Goal: Check status

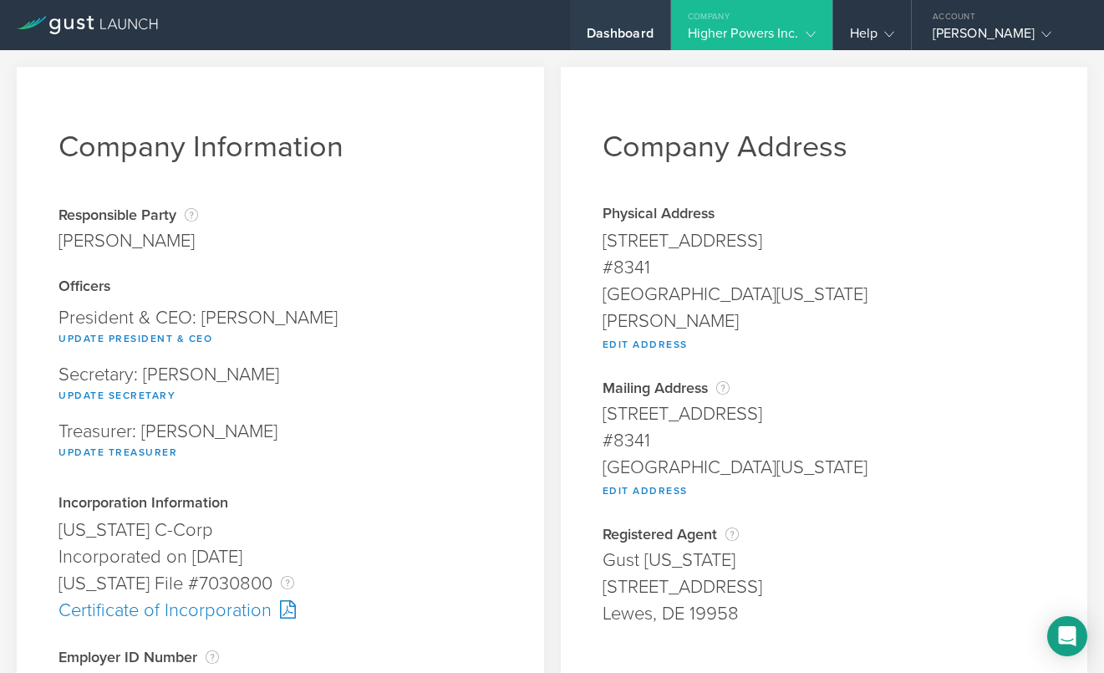
click at [610, 35] on div "Dashboard" at bounding box center [620, 37] width 67 height 25
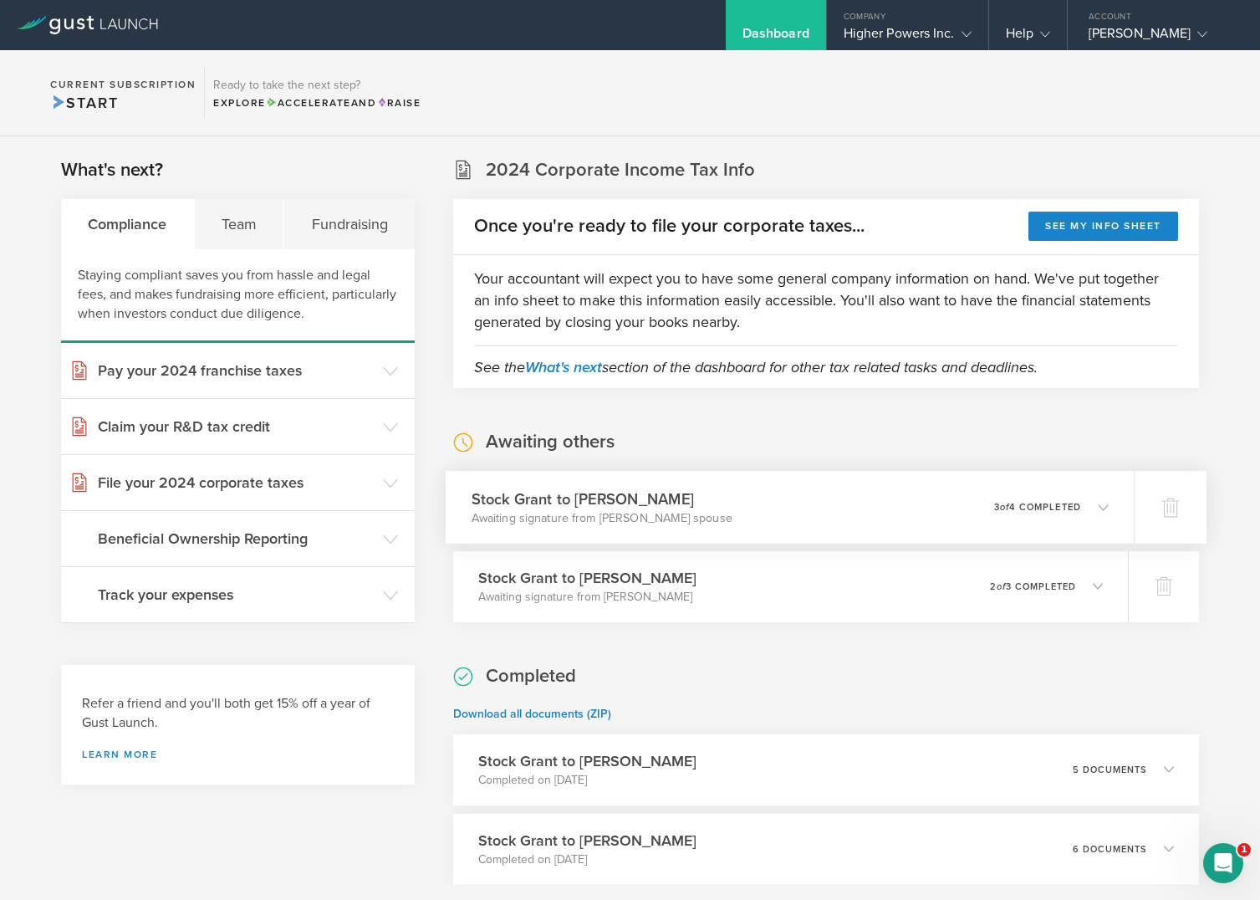
click at [1062, 508] on p "3 of 4 completed" at bounding box center [1037, 506] width 87 height 9
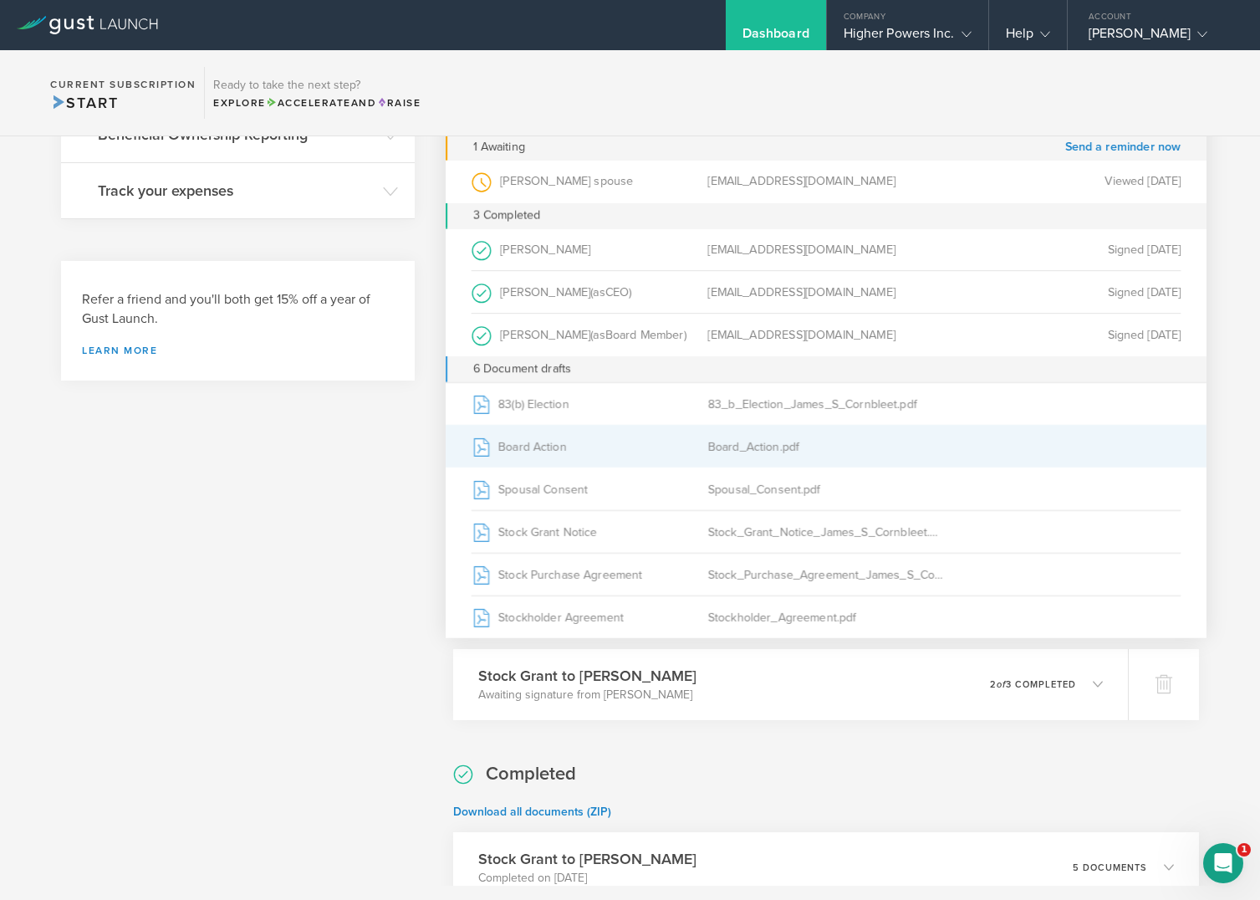
scroll to position [407, 0]
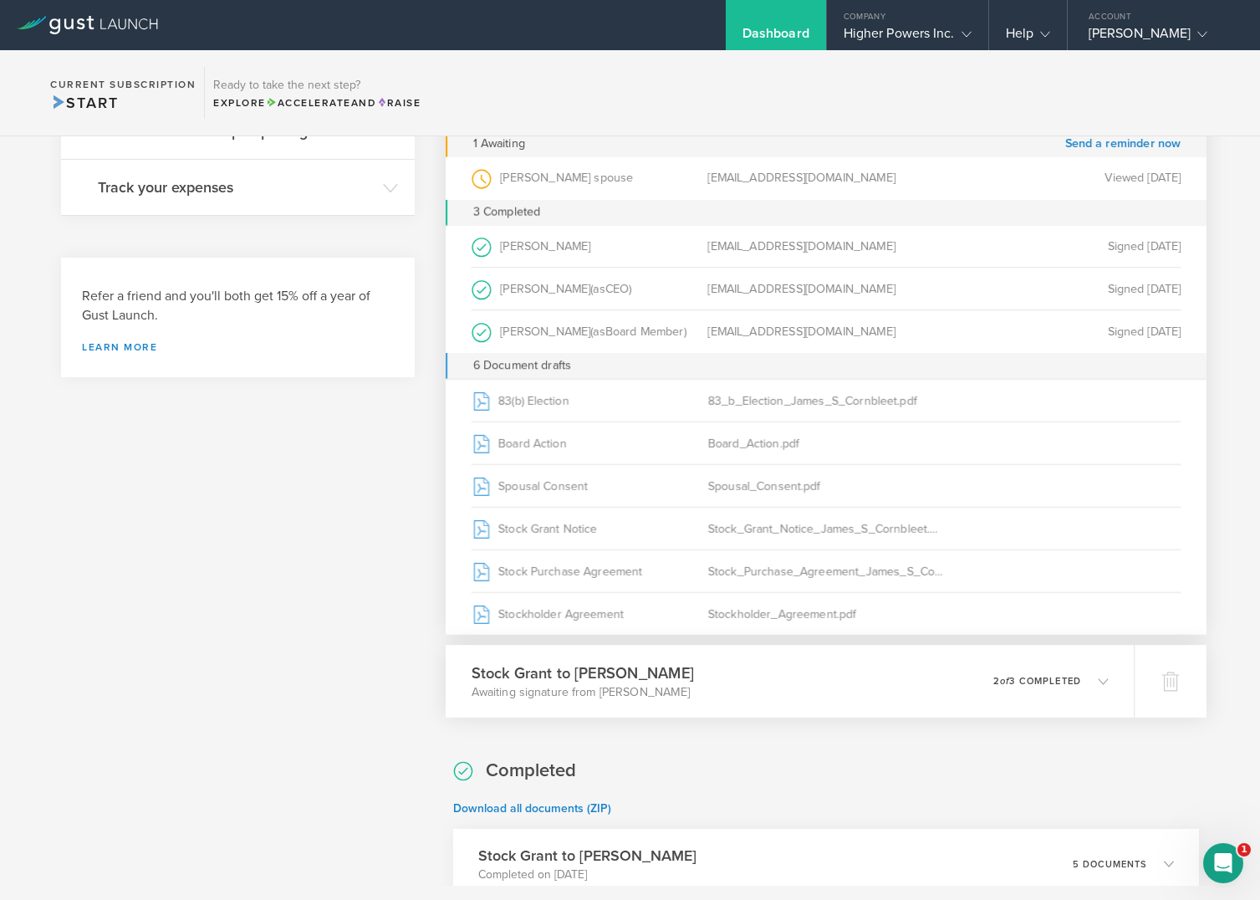
click at [1043, 667] on div "0 undeliverable 2 of 3 completed" at bounding box center [1050, 680] width 115 height 28
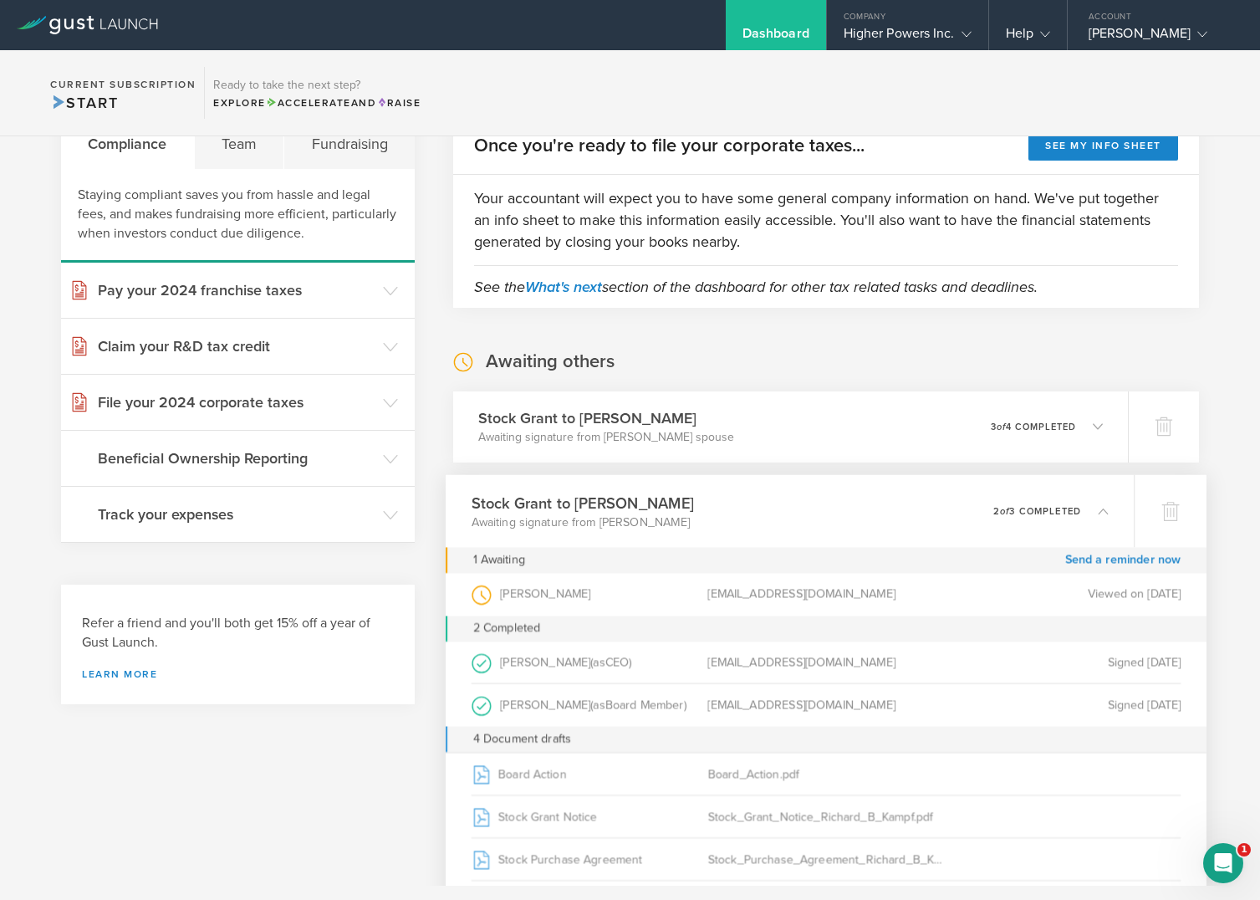
scroll to position [66, 0]
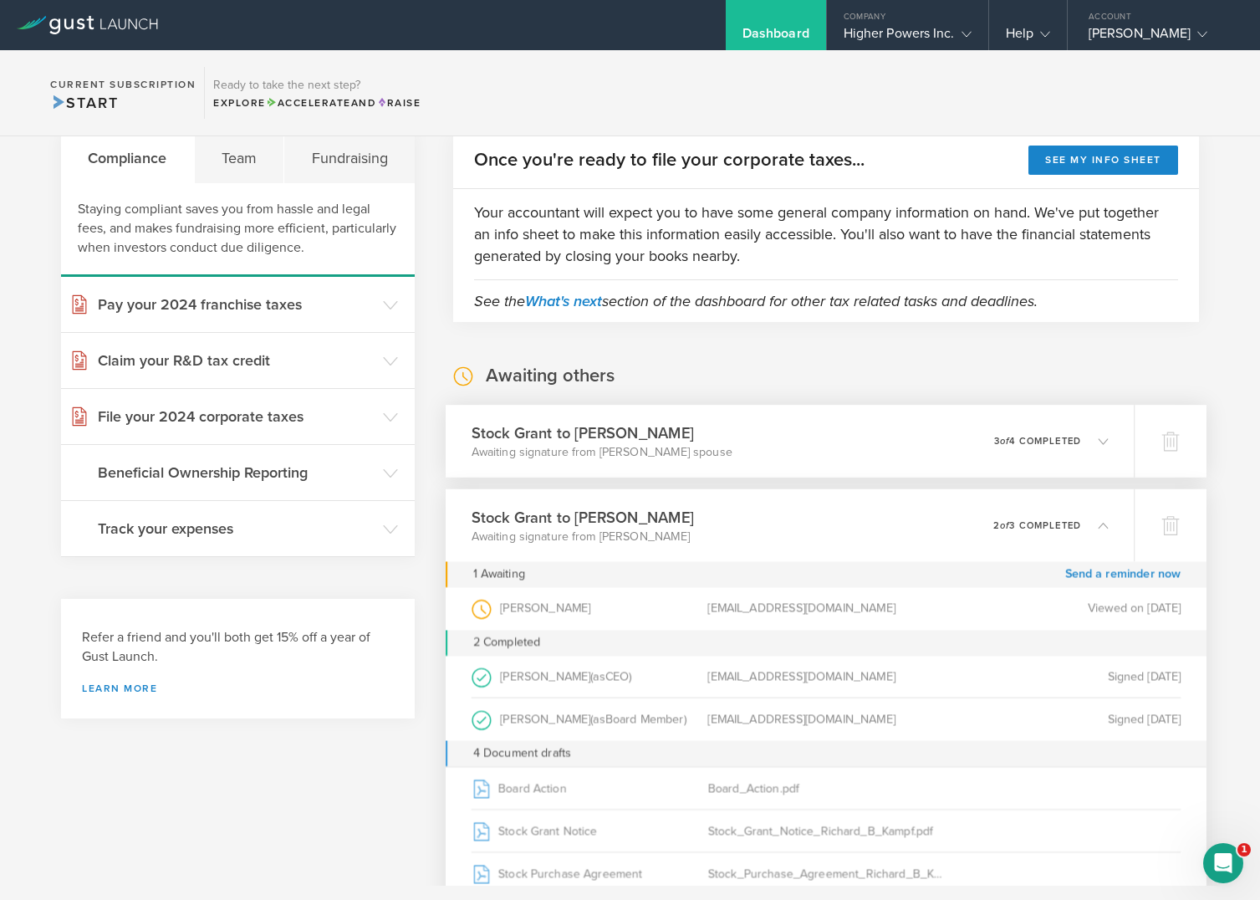
click at [1024, 453] on div "0 undeliverable 3 of 4 completed" at bounding box center [1051, 440] width 115 height 28
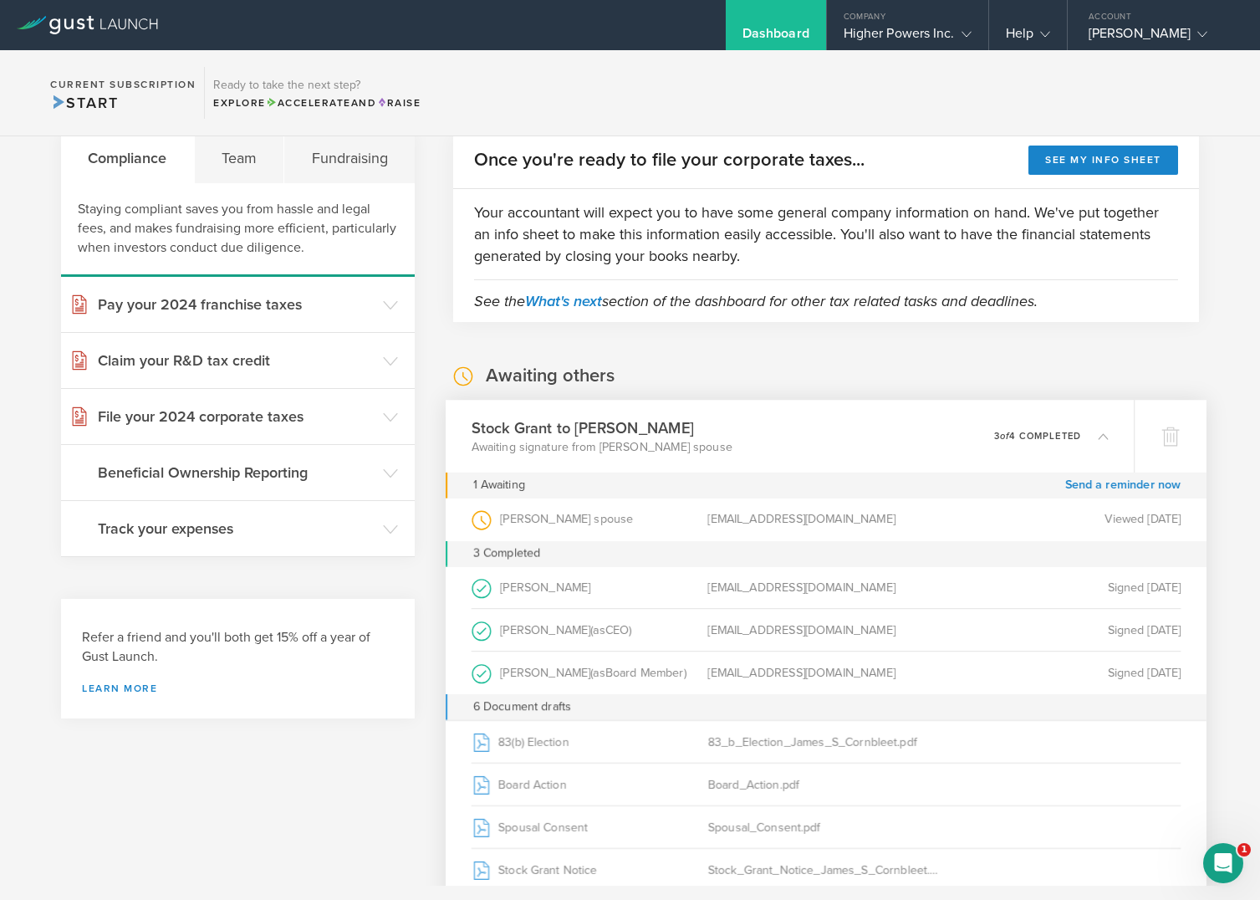
click at [1031, 442] on div "0 undeliverable 3 of 4 completed" at bounding box center [1051, 435] width 115 height 28
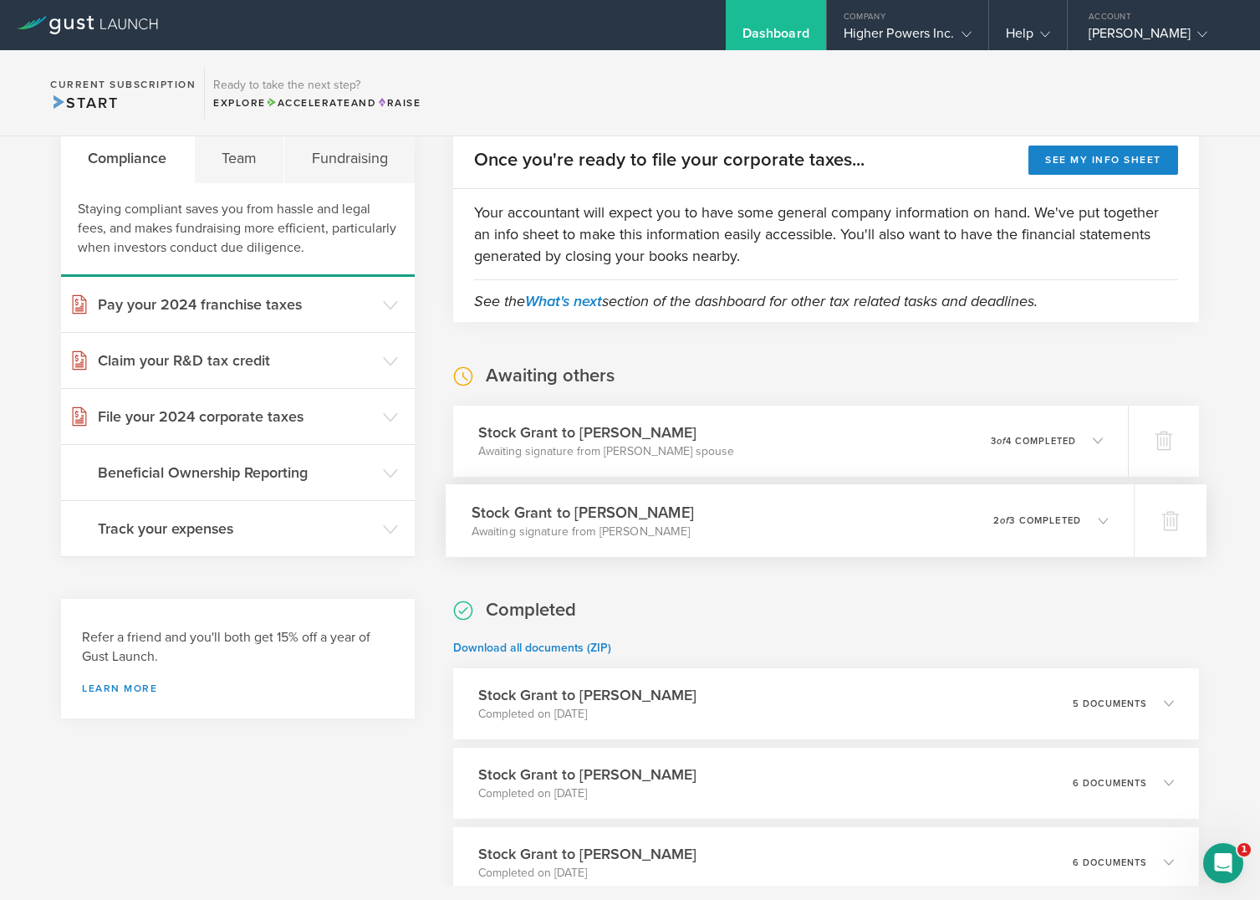
click at [1048, 519] on p "2 of 3 completed" at bounding box center [1037, 519] width 88 height 9
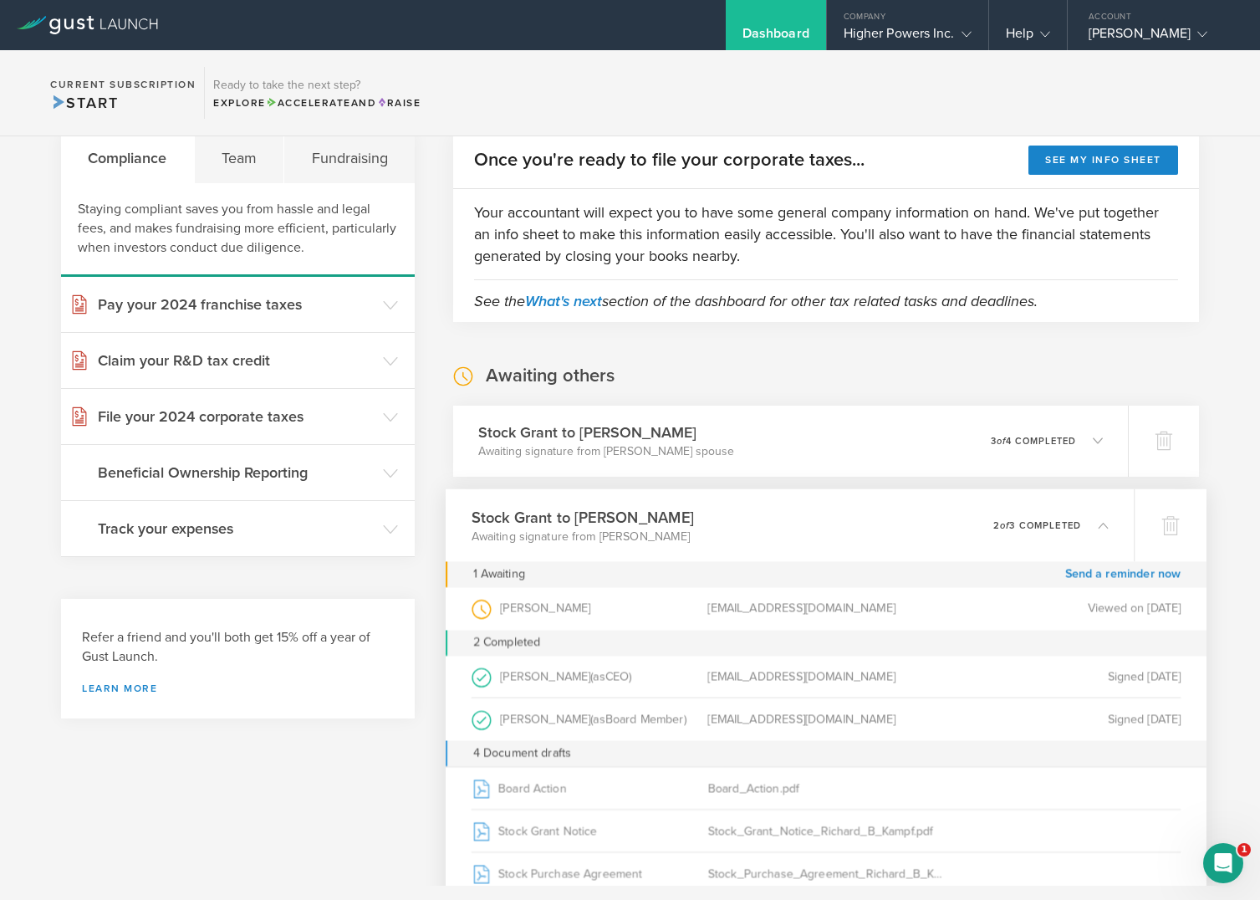
click at [1048, 520] on p "2 of 3 completed" at bounding box center [1037, 524] width 88 height 9
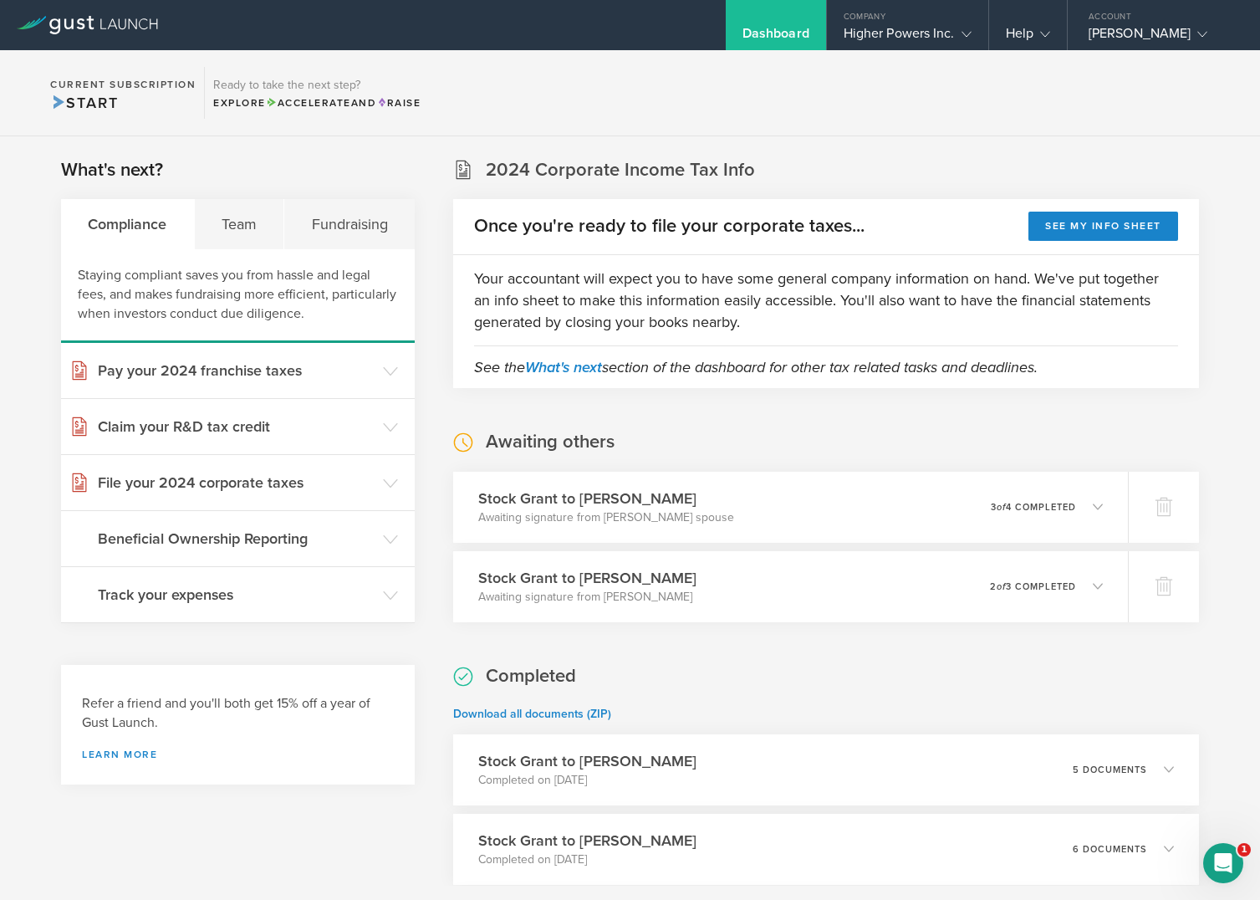
scroll to position [17, 0]
